Goal: Information Seeking & Learning: Learn about a topic

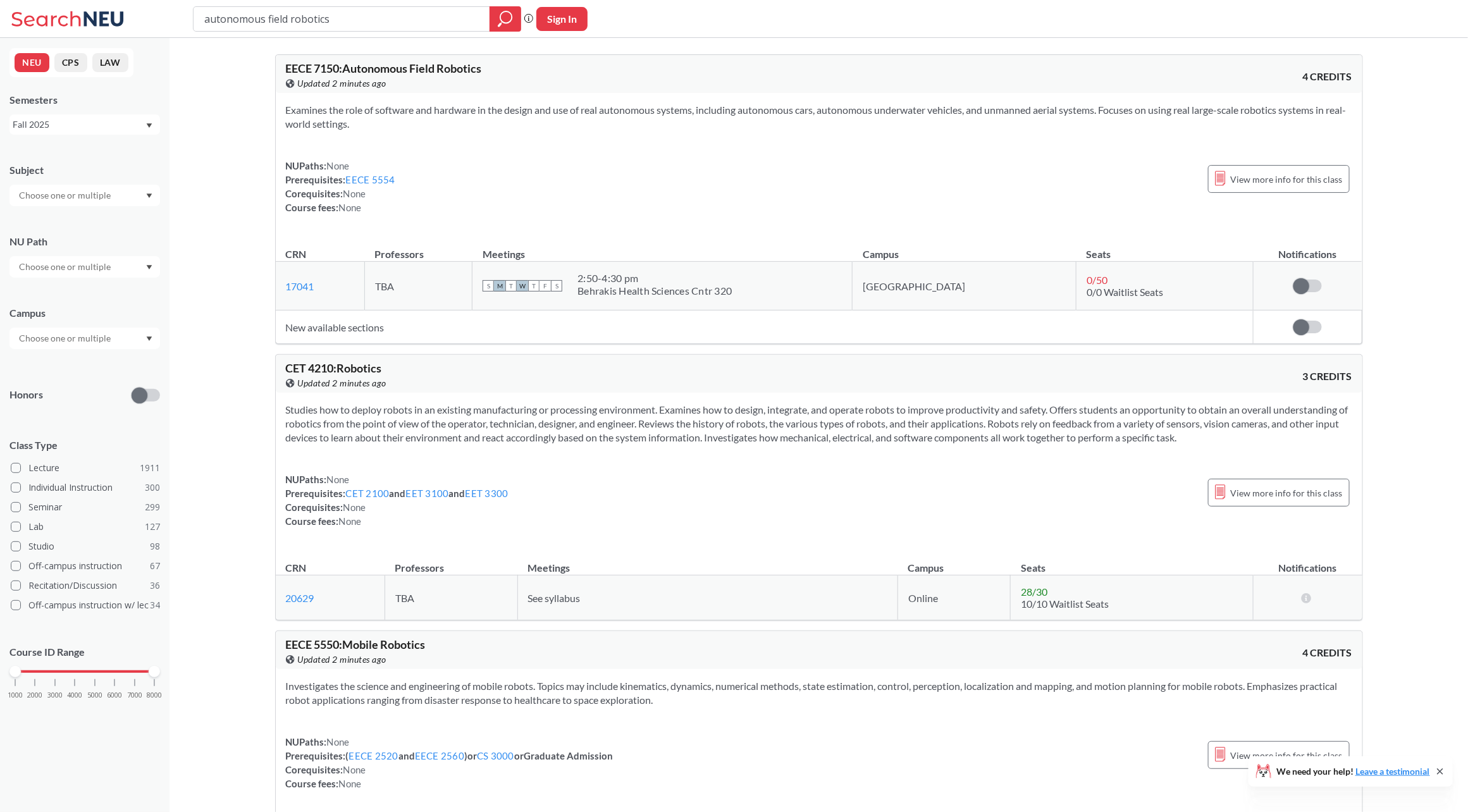
click at [308, 23] on input "autonomous field robotics" at bounding box center [342, 19] width 278 height 21
type input "advanced controls"
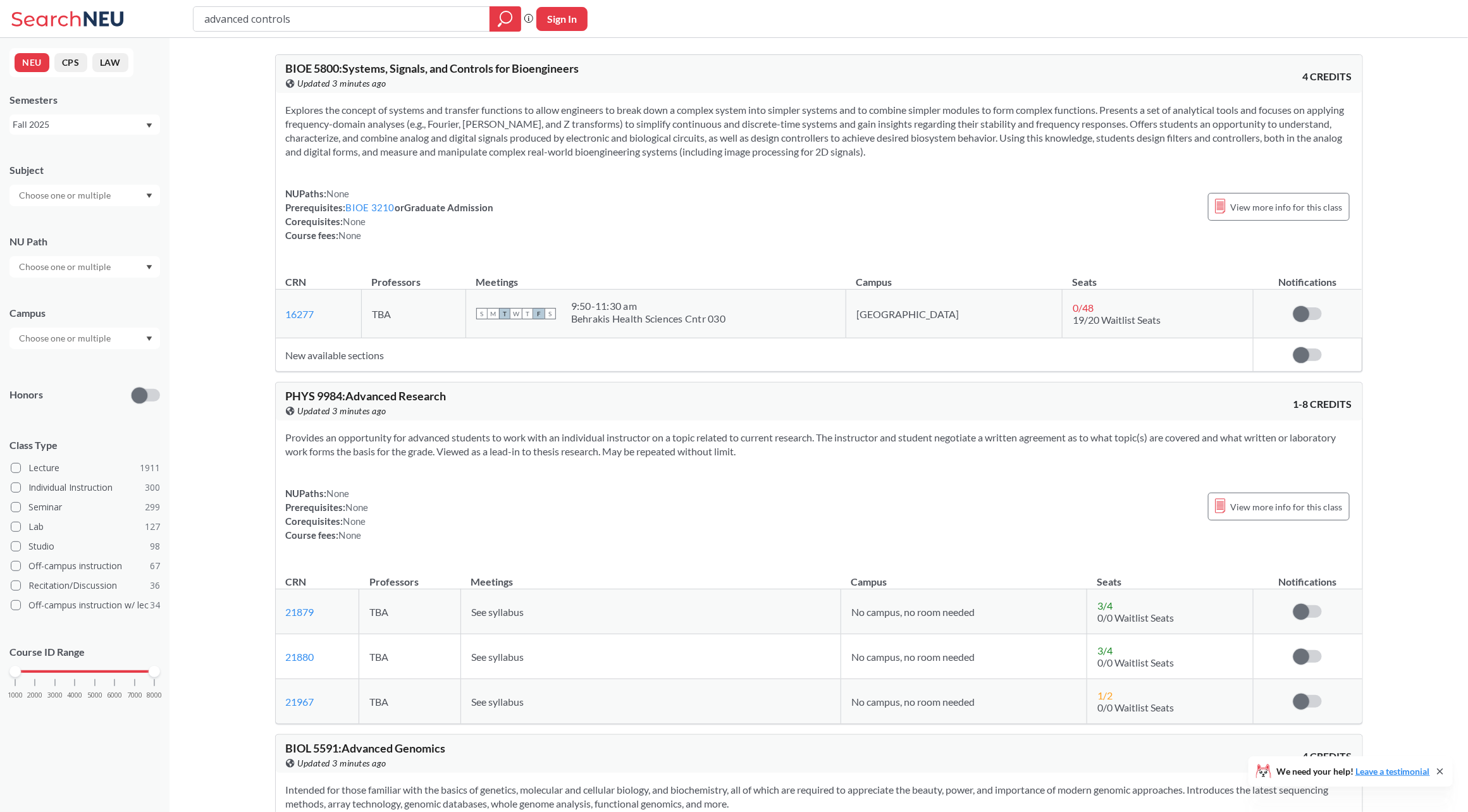
click at [317, 12] on input "advanced controls" at bounding box center [342, 19] width 278 height 21
type input "advanced control systems"
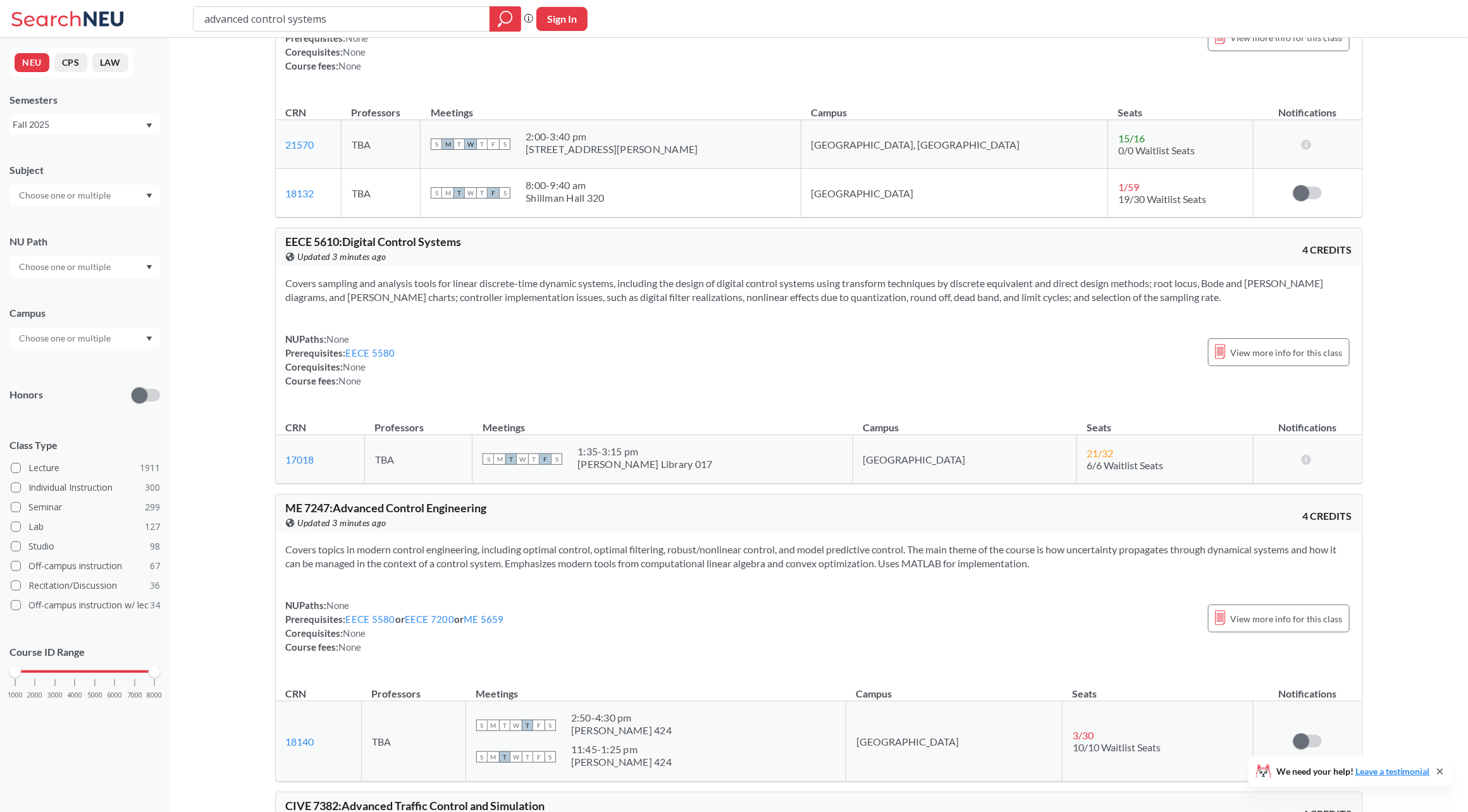
scroll to position [157, 0]
